Goal: Transaction & Acquisition: Obtain resource

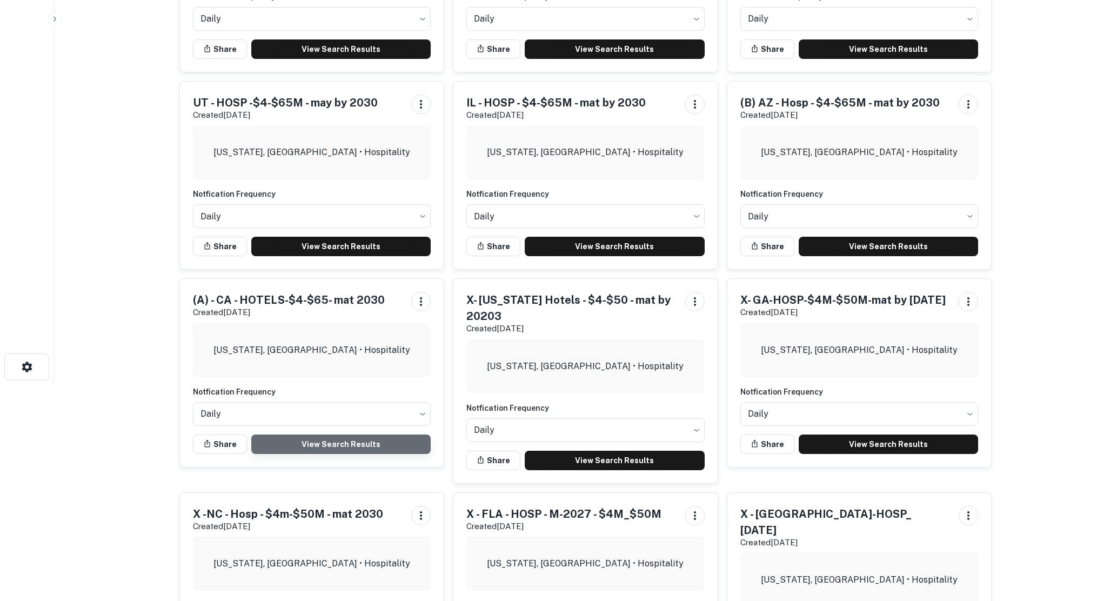
click at [359, 441] on link "View Search Results" at bounding box center [341, 443] width 180 height 19
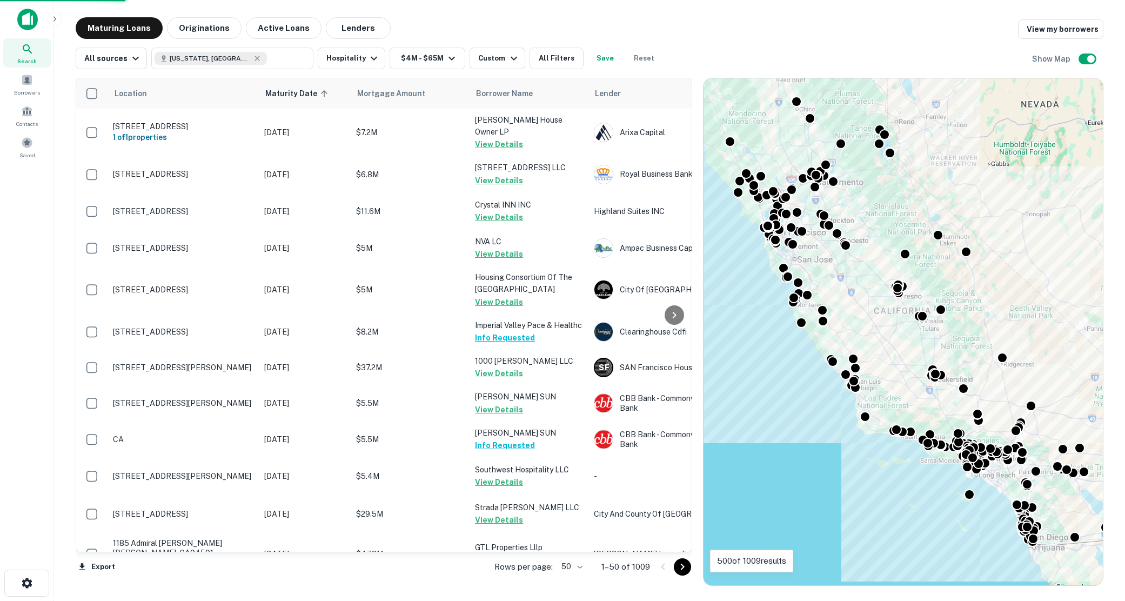
click at [579, 566] on body "Search Borrowers Contacts Saved Maturing Loans Originations Active Loans Lender…" at bounding box center [562, 300] width 1125 height 601
click at [574, 577] on li "100" at bounding box center [571, 577] width 31 height 19
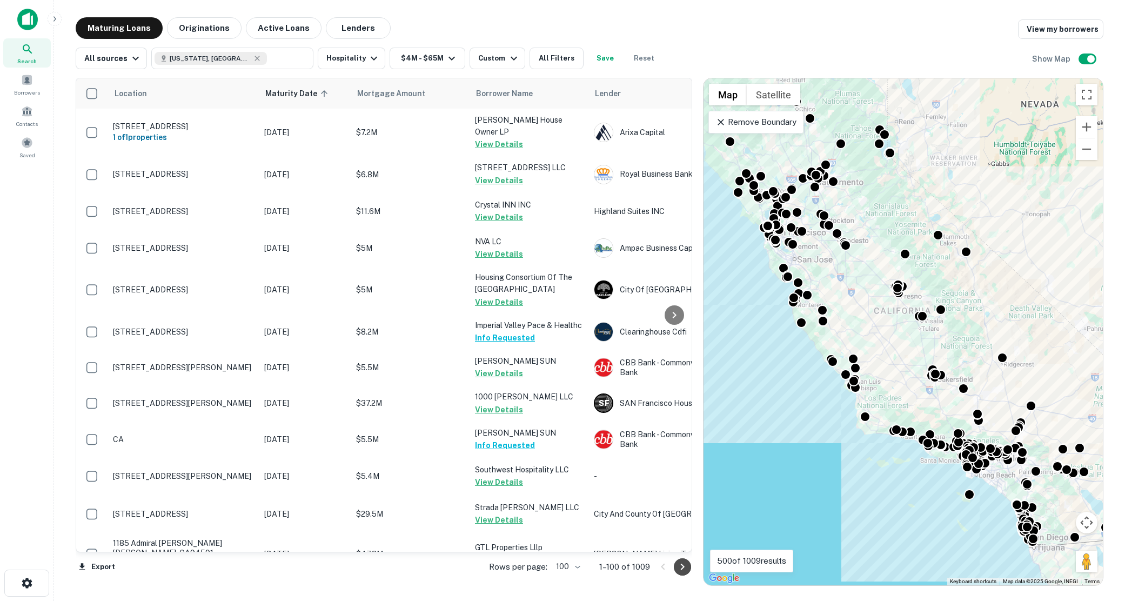
click at [679, 568] on icon "Go to next page" at bounding box center [682, 566] width 13 height 13
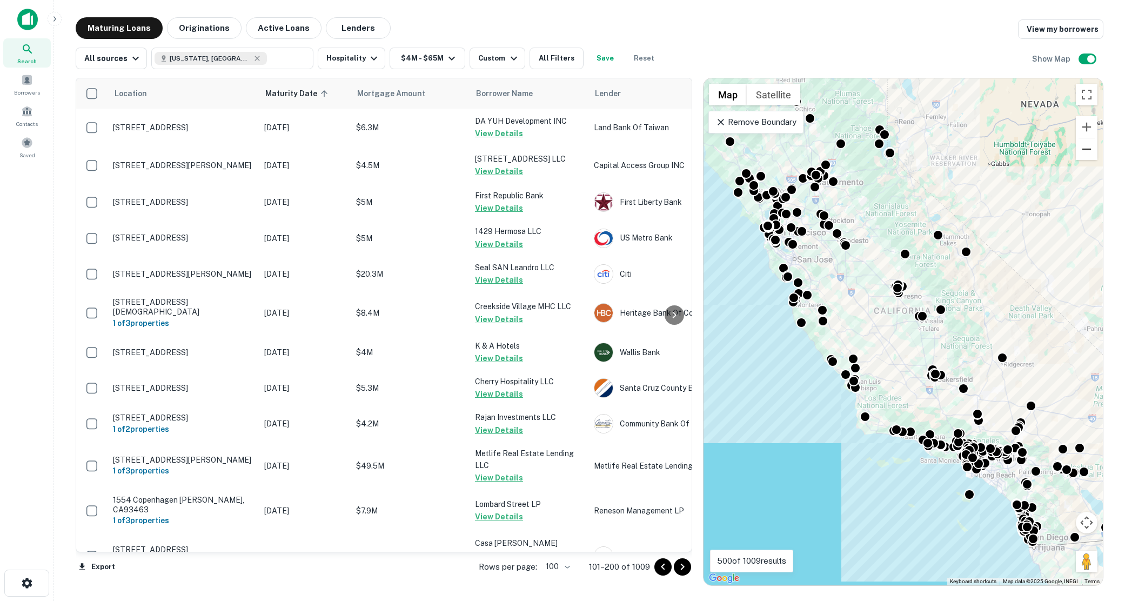
click at [1086, 150] on button "Zoom out" at bounding box center [1087, 149] width 22 height 22
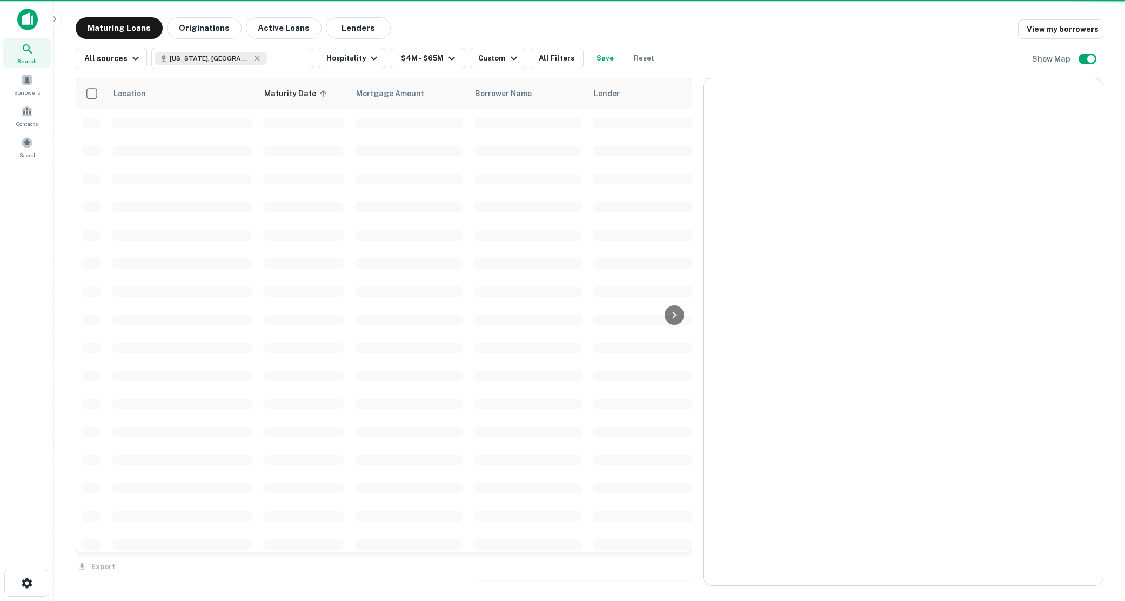
click at [684, 572] on div "Export" at bounding box center [384, 563] width 616 height 23
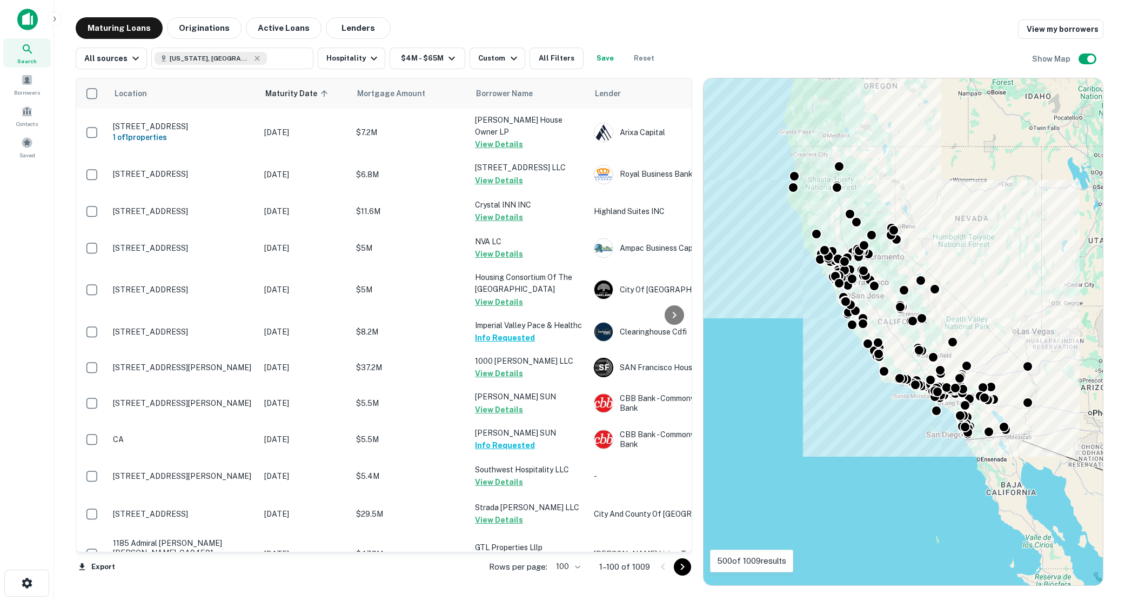
click at [684, 566] on icon "Go to next page" at bounding box center [682, 566] width 13 height 13
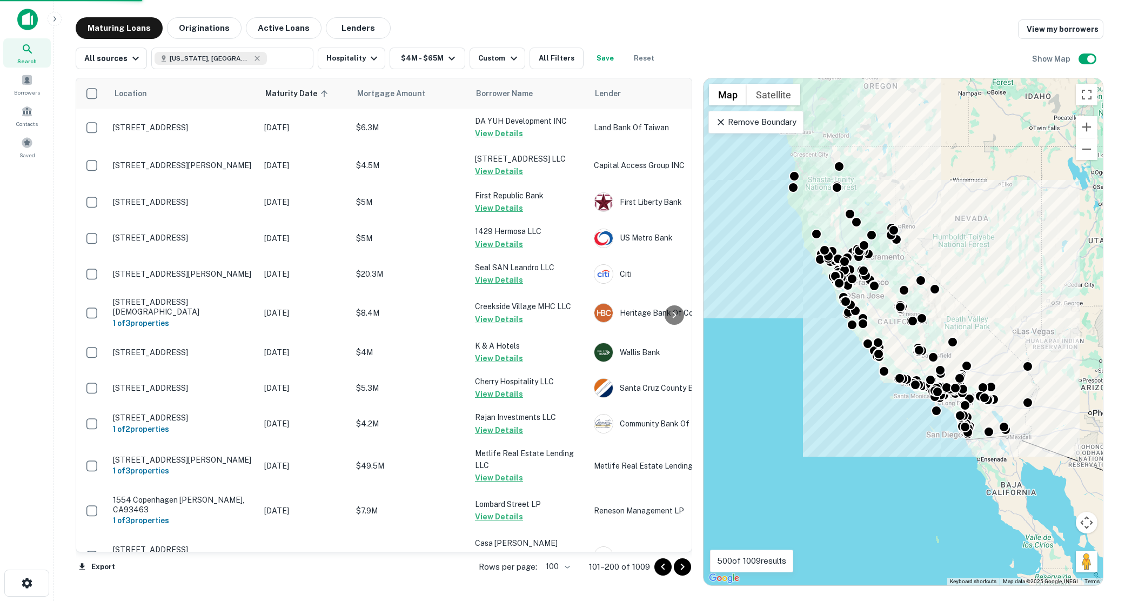
click at [684, 566] on icon "Go to next page" at bounding box center [682, 566] width 13 height 13
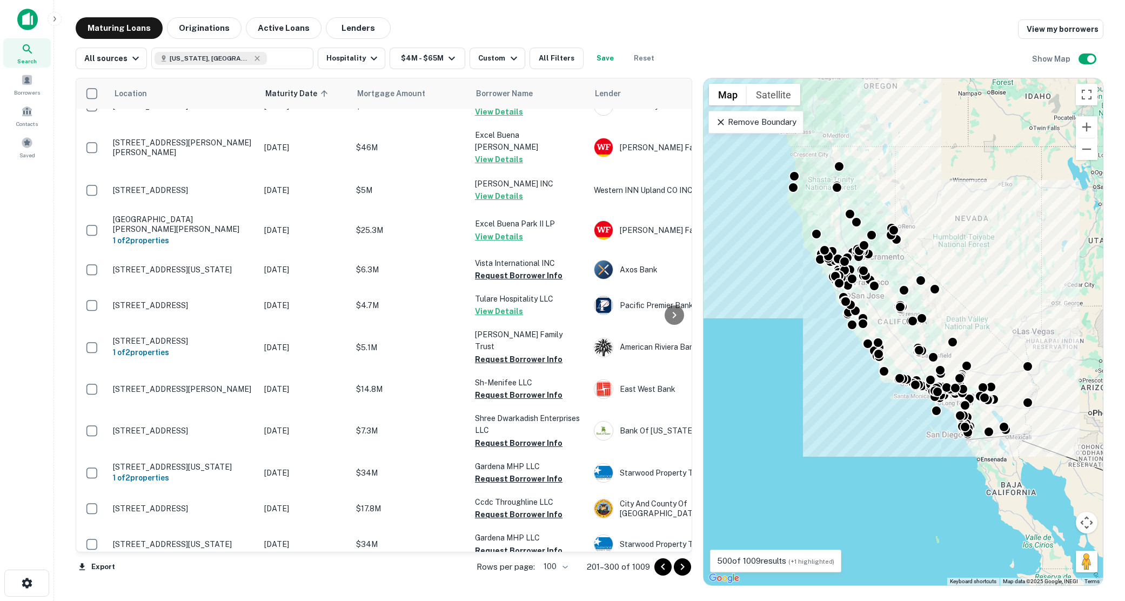
scroll to position [2485, 0]
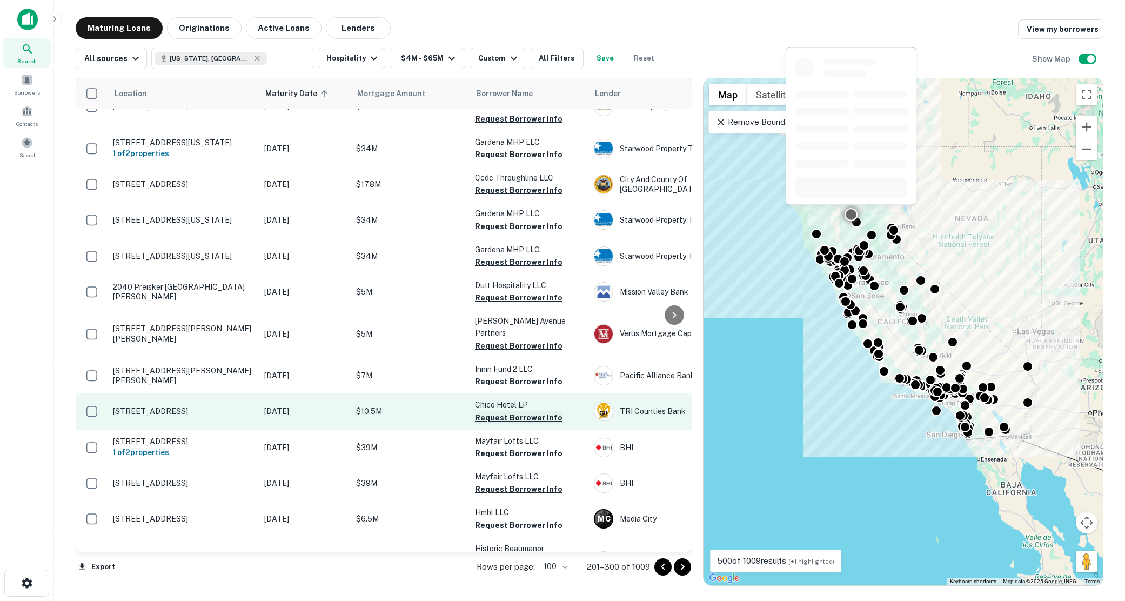
click at [504, 411] on button "Request Borrower Info" at bounding box center [519, 417] width 88 height 13
